Goal: Download file/media

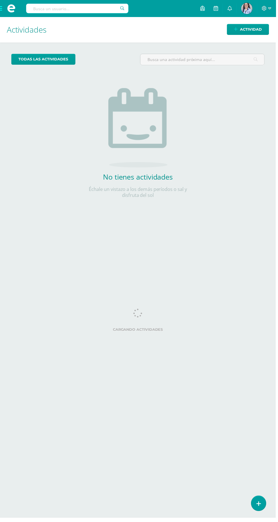
click at [4, 14] on span at bounding box center [11, 8] width 23 height 17
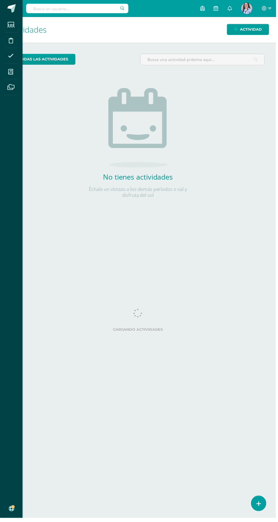
click at [11, 73] on icon at bounding box center [10, 72] width 5 height 6
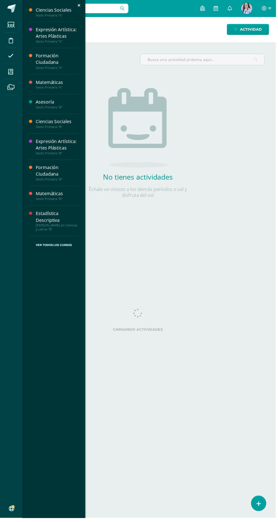
click at [63, 195] on div "Matemáticas" at bounding box center [57, 195] width 43 height 7
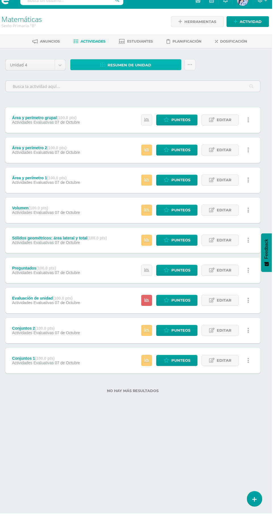
click at [135, 73] on span "Resumen de unidad" at bounding box center [136, 73] width 44 height 10
click at [144, 43] on link "Descargar como PDF" at bounding box center [132, 45] width 60 height 9
